Goal: Information Seeking & Learning: Learn about a topic

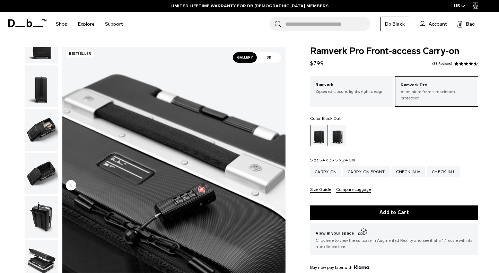
click at [49, 55] on img "button" at bounding box center [42, 43] width 34 height 42
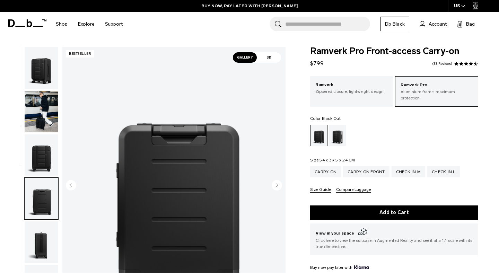
click at [43, 63] on img "button" at bounding box center [42, 68] width 34 height 42
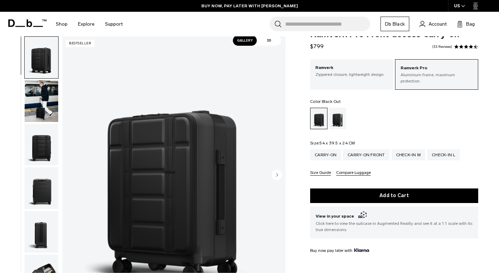
scroll to position [19, 0]
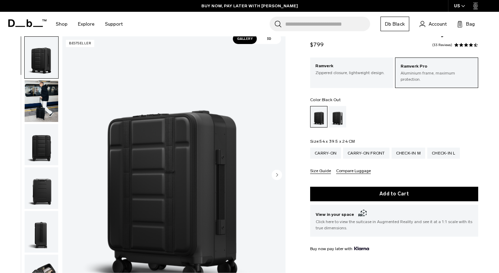
click at [279, 175] on circle "Next slide" at bounding box center [276, 175] width 10 height 10
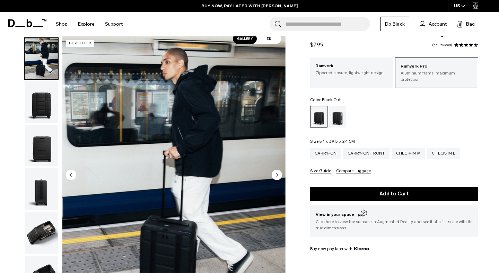
scroll to position [44, 0]
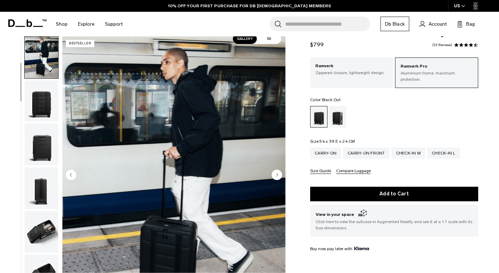
click at [279, 175] on circle "Next slide" at bounding box center [276, 175] width 10 height 10
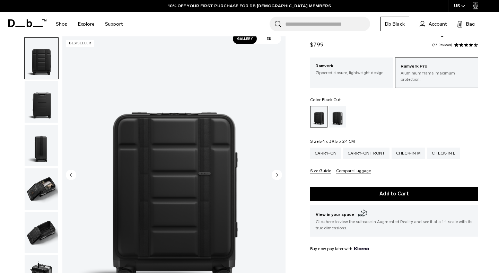
scroll to position [87, 0]
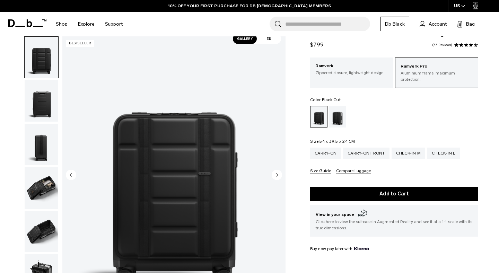
click at [279, 175] on circle "Next slide" at bounding box center [276, 175] width 10 height 10
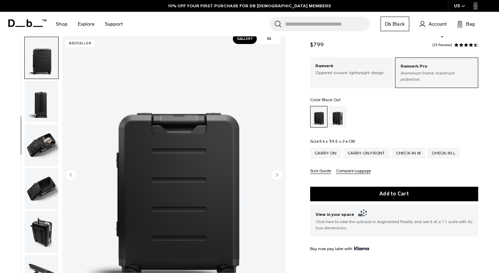
scroll to position [131, 0]
click at [279, 175] on circle "Next slide" at bounding box center [276, 175] width 10 height 10
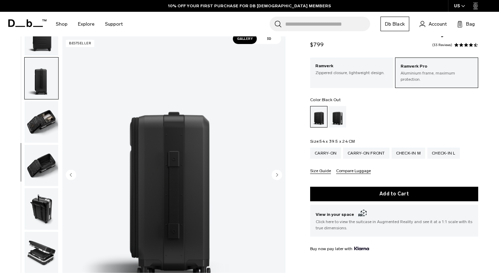
scroll to position [156, 0]
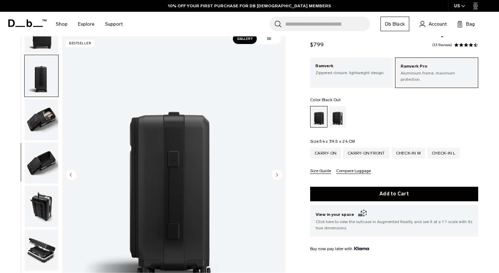
click at [279, 175] on circle "Next slide" at bounding box center [276, 175] width 10 height 10
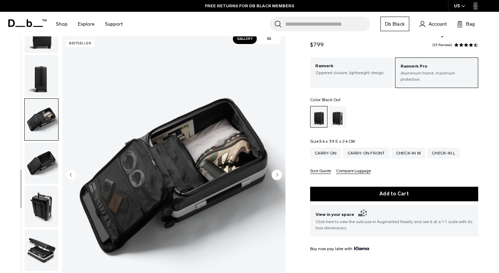
click at [279, 175] on circle "Next slide" at bounding box center [276, 175] width 10 height 10
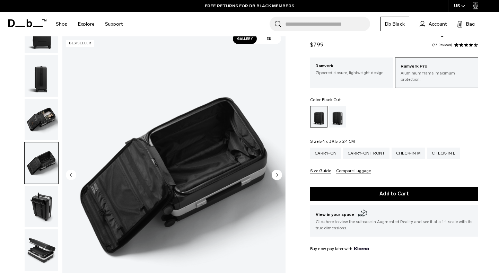
click at [279, 175] on circle "Next slide" at bounding box center [276, 175] width 10 height 10
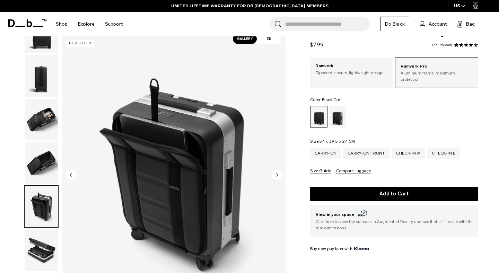
click at [279, 175] on circle "Next slide" at bounding box center [276, 175] width 10 height 10
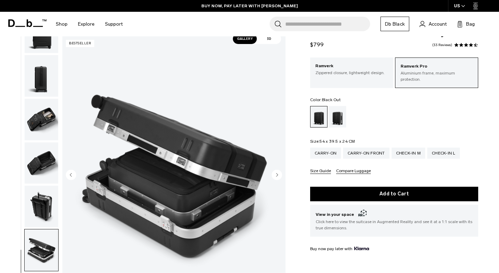
click at [279, 175] on circle "Next slide" at bounding box center [276, 175] width 10 height 10
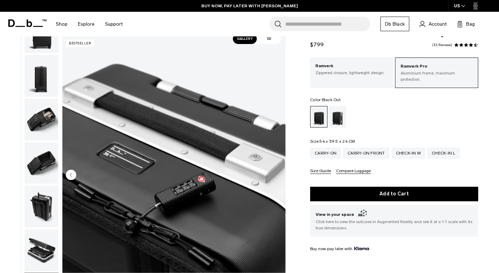
click at [279, 175] on img "10 / 10" at bounding box center [173, 175] width 223 height 278
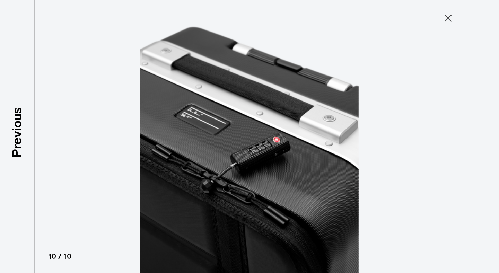
click at [450, 17] on icon at bounding box center [447, 18] width 11 height 11
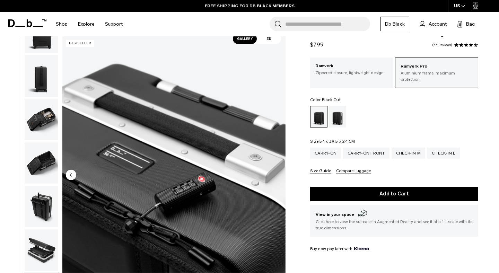
click at [51, 80] on img "button" at bounding box center [42, 76] width 34 height 42
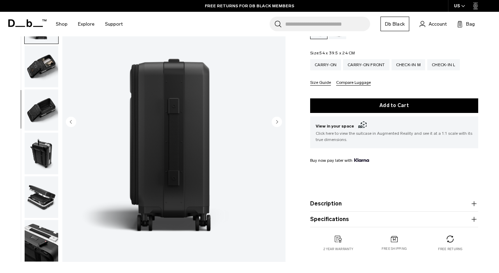
scroll to position [110, 0]
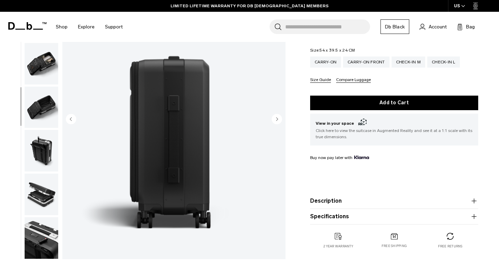
click at [474, 197] on icon "button" at bounding box center [473, 201] width 8 height 8
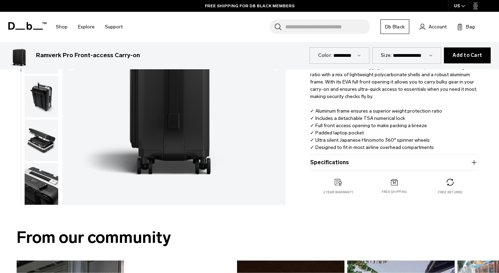
scroll to position [263, 0]
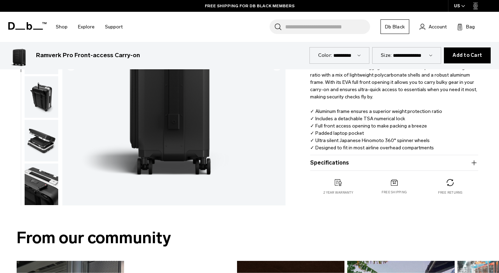
click at [474, 159] on icon "button" at bounding box center [473, 163] width 8 height 8
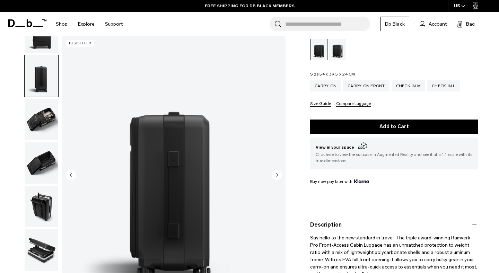
scroll to position [0, 0]
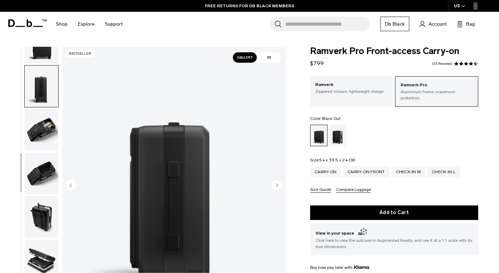
click at [275, 188] on circle "Next slide" at bounding box center [276, 185] width 10 height 10
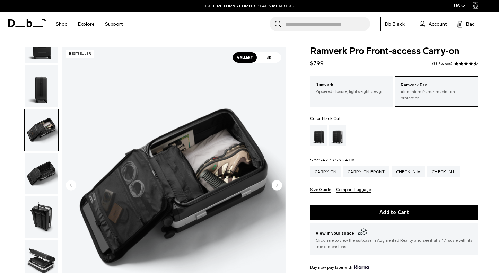
click at [278, 187] on circle "Next slide" at bounding box center [276, 185] width 10 height 10
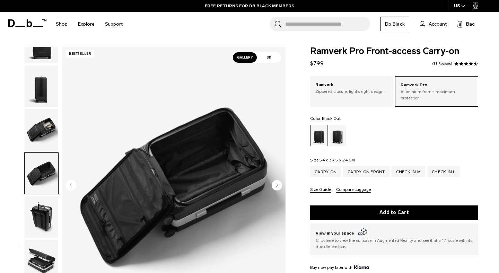
click at [278, 187] on circle "Next slide" at bounding box center [276, 185] width 10 height 10
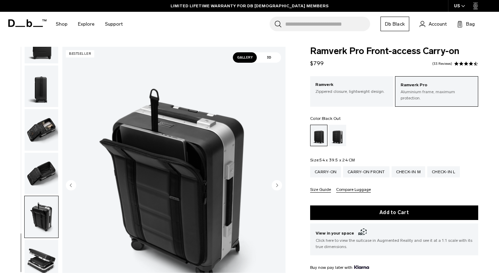
click at [278, 187] on circle "Next slide" at bounding box center [276, 185] width 10 height 10
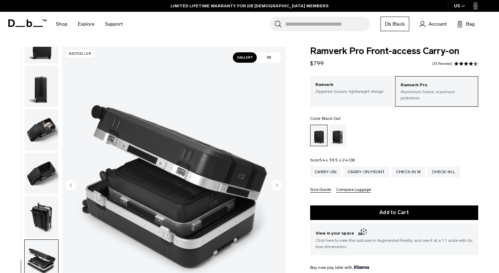
click at [278, 187] on circle "Next slide" at bounding box center [276, 185] width 10 height 10
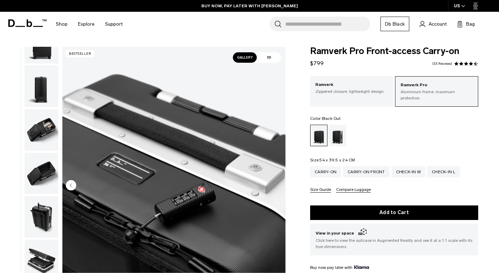
click at [278, 187] on img "10 / 10" at bounding box center [173, 186] width 223 height 278
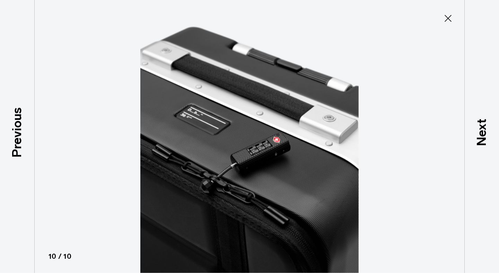
click at [141, 171] on img at bounding box center [249, 136] width 312 height 273
click at [101, 151] on img at bounding box center [249, 136] width 312 height 273
click at [450, 15] on icon at bounding box center [447, 18] width 11 height 11
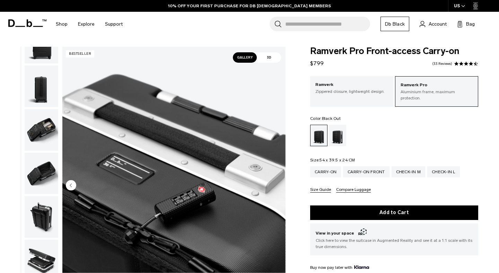
click at [47, 93] on img "button" at bounding box center [42, 86] width 34 height 42
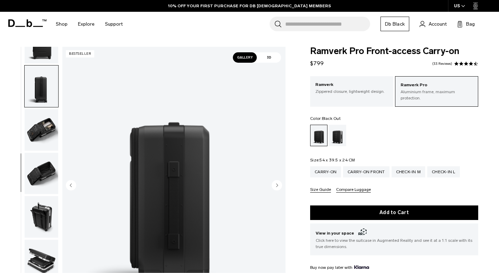
click at [47, 93] on img "button" at bounding box center [42, 86] width 34 height 42
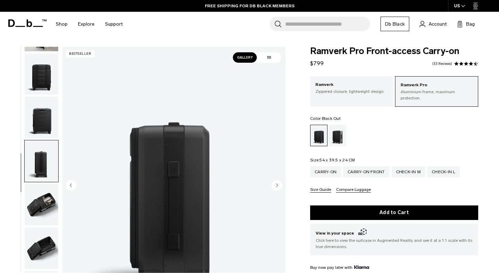
click at [44, 120] on img "button" at bounding box center [42, 118] width 34 height 42
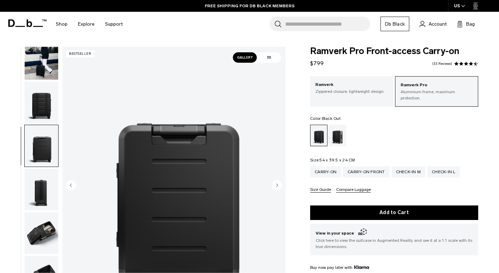
click at [44, 106] on img "button" at bounding box center [42, 103] width 34 height 42
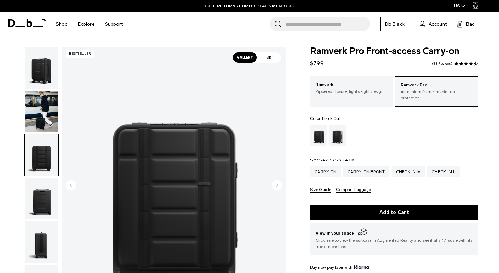
click at [44, 75] on img "button" at bounding box center [42, 68] width 34 height 42
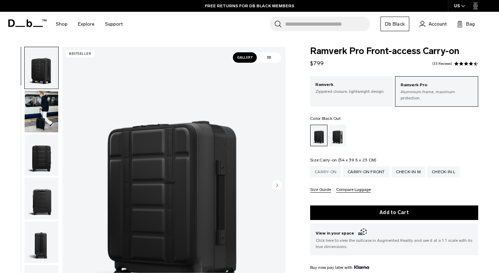
click at [330, 168] on div "Carry-on" at bounding box center [325, 171] width 31 height 11
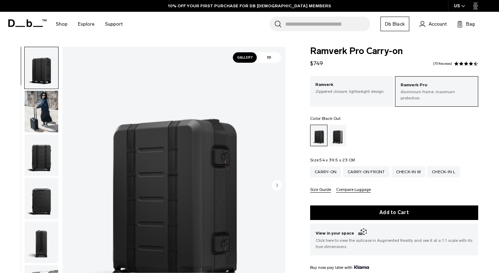
click at [42, 80] on img "button" at bounding box center [42, 68] width 34 height 42
click at [43, 103] on img "button" at bounding box center [42, 112] width 34 height 42
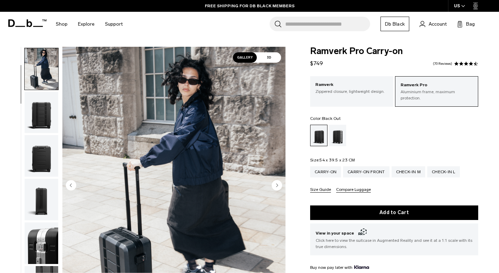
scroll to position [44, 0]
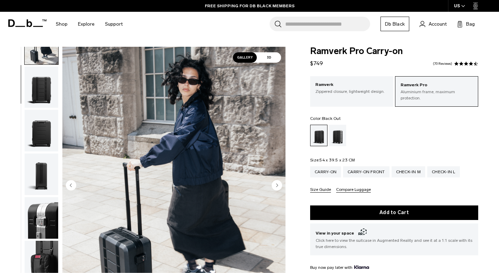
click at [46, 86] on img "button" at bounding box center [42, 87] width 34 height 42
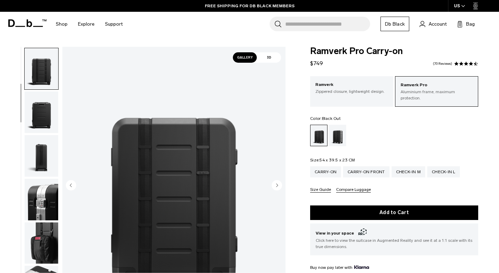
scroll to position [87, 0]
click at [49, 117] on img "button" at bounding box center [42, 111] width 34 height 42
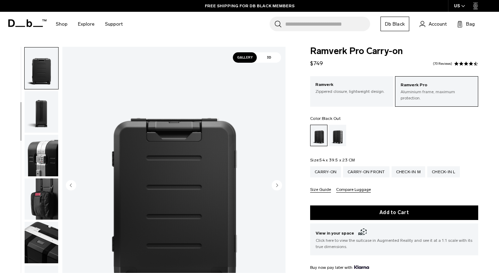
scroll to position [131, 0]
click at [46, 152] on img "button" at bounding box center [42, 155] width 34 height 42
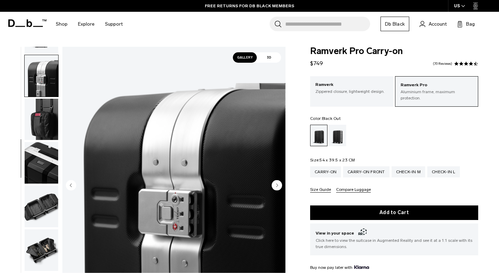
scroll to position [218, 0]
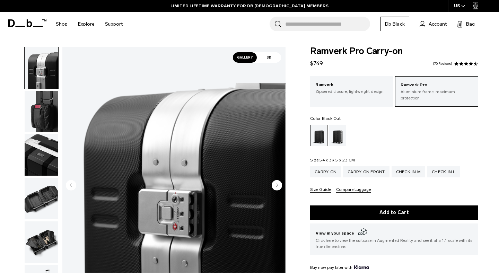
click at [44, 114] on img "button" at bounding box center [42, 112] width 34 height 42
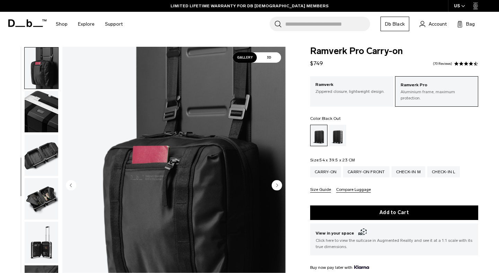
scroll to position [261, 0]
click at [42, 152] on img "button" at bounding box center [42, 155] width 34 height 42
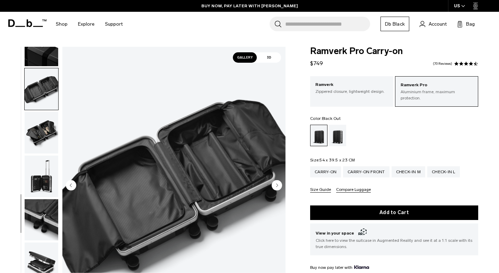
scroll to position [330, 0]
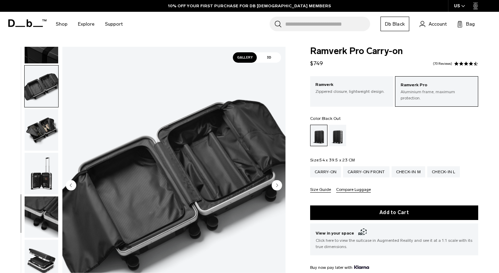
click at [45, 210] on img "button" at bounding box center [42, 217] width 34 height 42
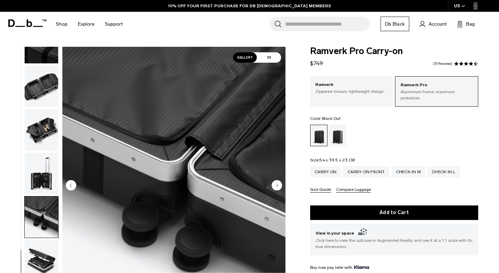
click at [43, 253] on img "button" at bounding box center [42, 261] width 34 height 42
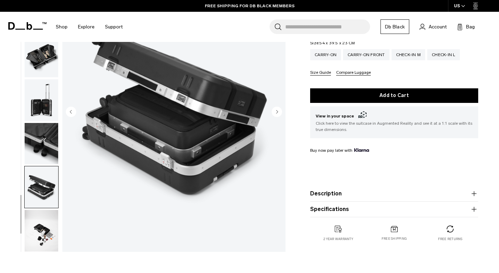
scroll to position [119, 0]
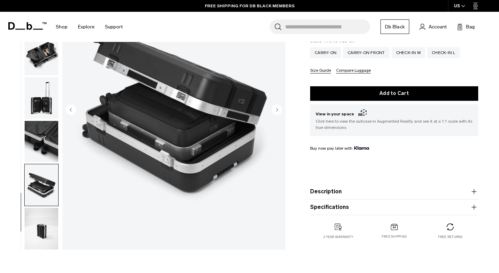
click at [44, 223] on img "button" at bounding box center [42, 229] width 34 height 42
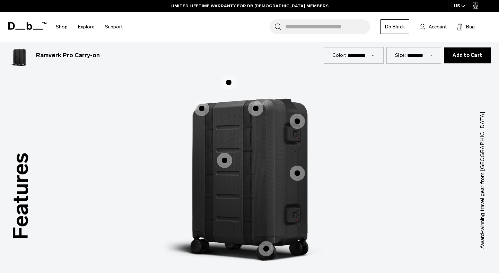
scroll to position [877, 0]
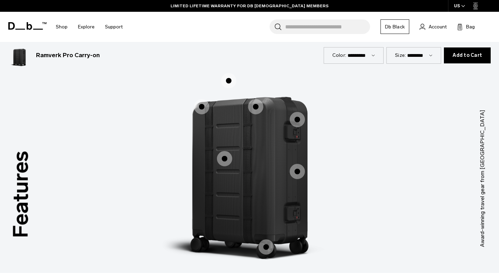
click at [223, 154] on span "1 / 3" at bounding box center [224, 158] width 15 height 15
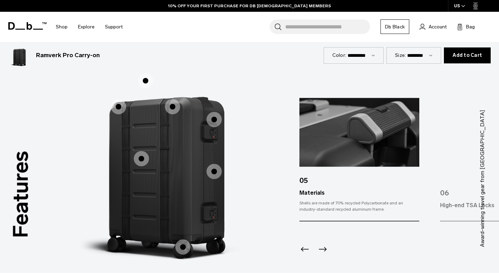
click at [215, 164] on span "1 / 3" at bounding box center [213, 171] width 15 height 15
click at [209, 114] on span "1 / 3" at bounding box center [213, 119] width 15 height 15
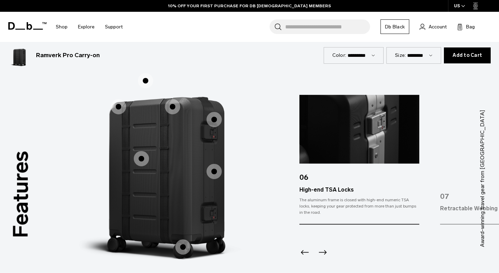
click at [173, 103] on span "1 / 3" at bounding box center [172, 106] width 15 height 15
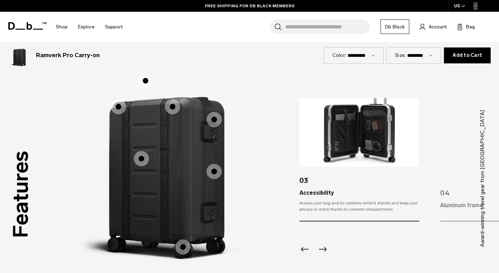
click at [122, 102] on span "1 / 3" at bounding box center [118, 106] width 15 height 15
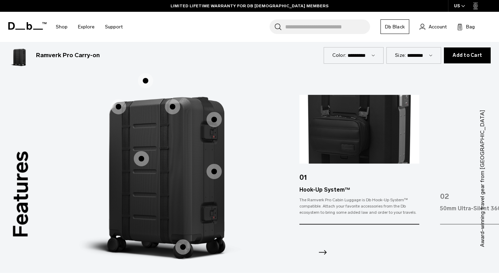
click at [141, 151] on span "1 / 3" at bounding box center [141, 158] width 15 height 15
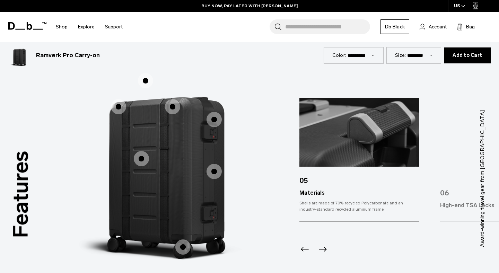
click at [182, 239] on span "1 / 3" at bounding box center [182, 246] width 15 height 15
click at [182, 242] on span "1 / 3" at bounding box center [182, 246] width 15 height 15
